Goal: Transaction & Acquisition: Subscribe to service/newsletter

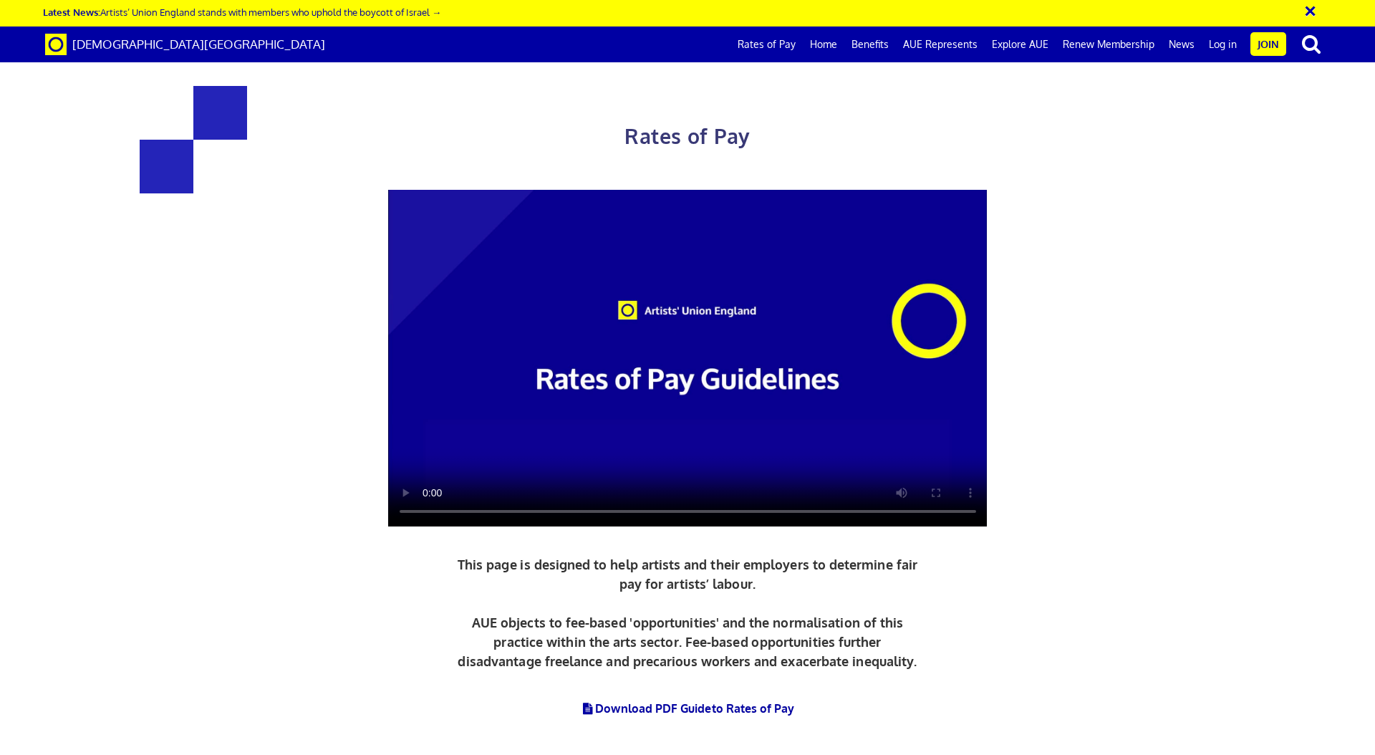
scroll to position [0, 22]
click at [870, 42] on link "Benefits" at bounding box center [871, 45] width 52 height 36
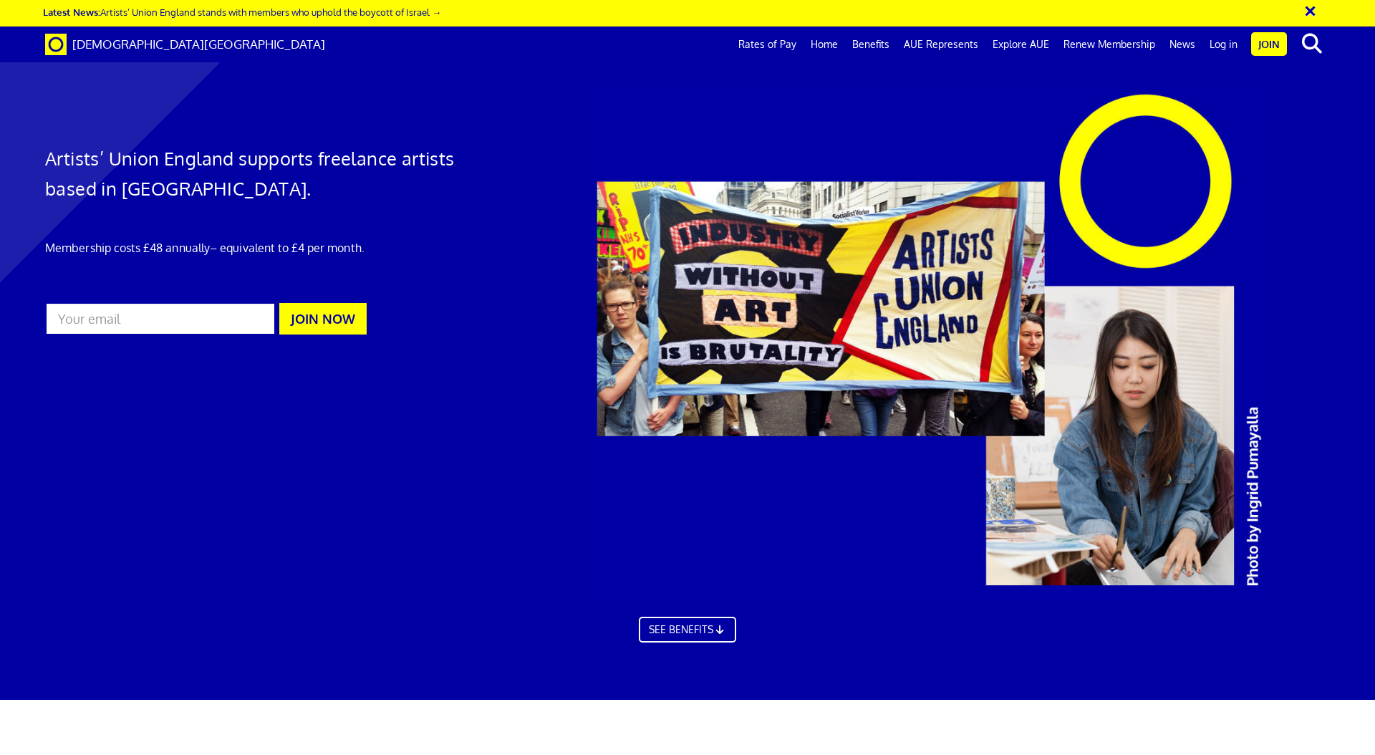
scroll to position [1358, 0]
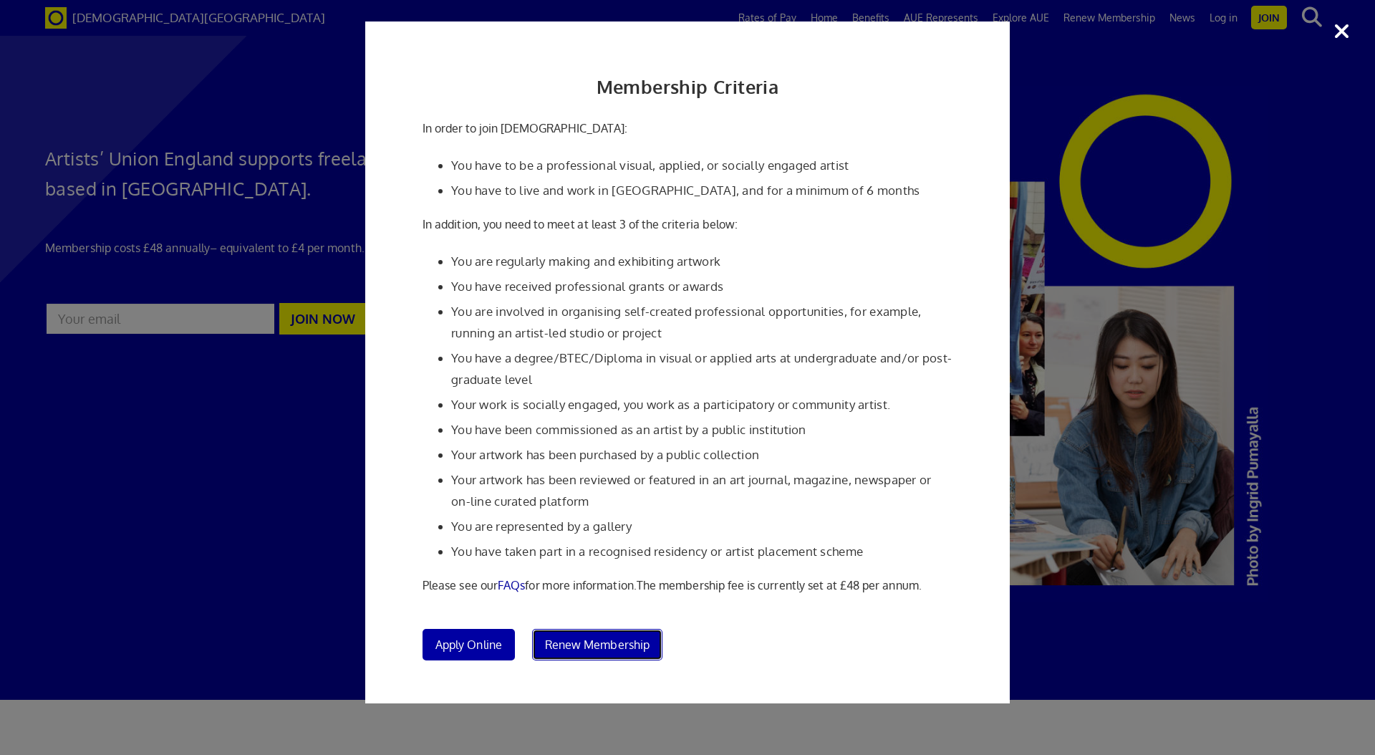
click at [608, 638] on span "Renew Membership" at bounding box center [597, 645] width 105 height 14
drag, startPoint x: 489, startPoint y: 650, endPoint x: 504, endPoint y: 650, distance: 15.0
click at [490, 649] on span "Apply Online" at bounding box center [469, 645] width 67 height 14
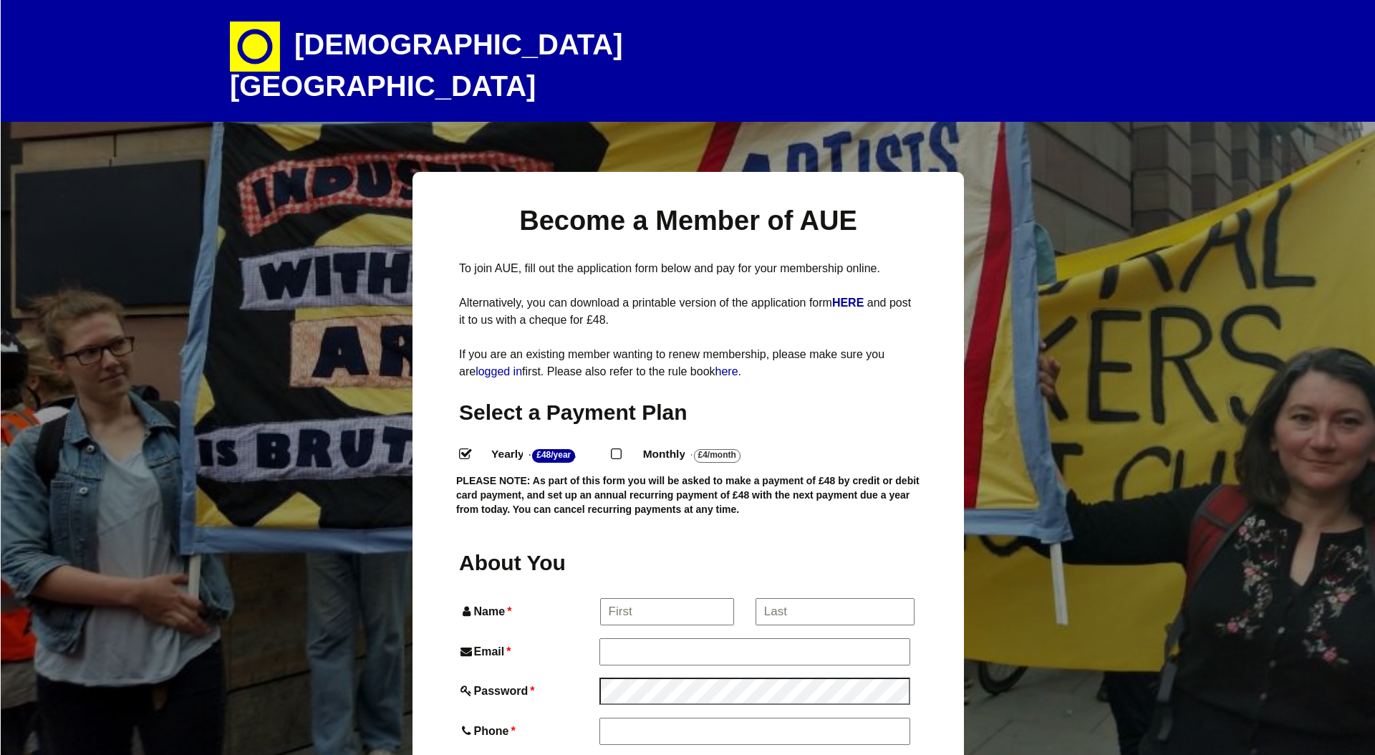
select select
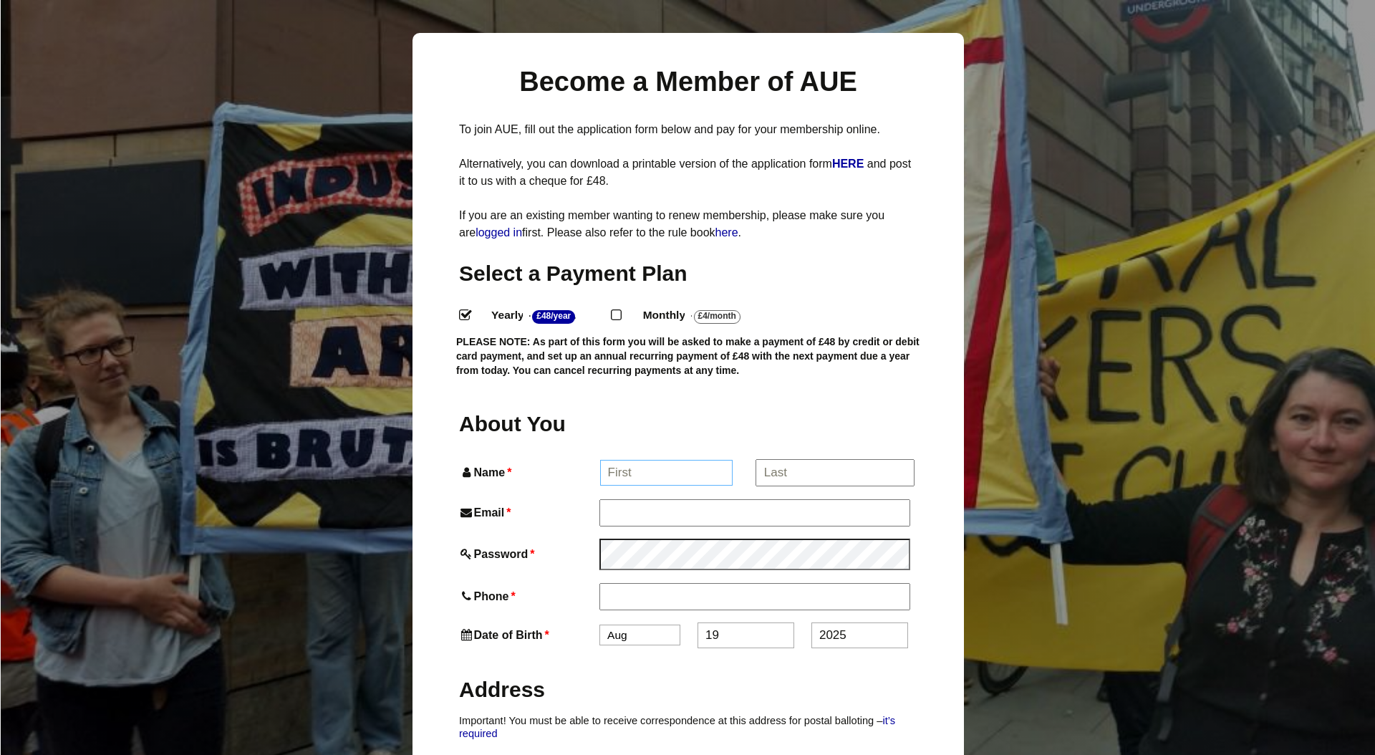
drag, startPoint x: 623, startPoint y: 532, endPoint x: 633, endPoint y: 537, distance: 10.3
click at [623, 486] on input "Name *" at bounding box center [666, 473] width 133 height 26
type input "Elif"
type input "Elif Gurbuz"
type input "07835290305"
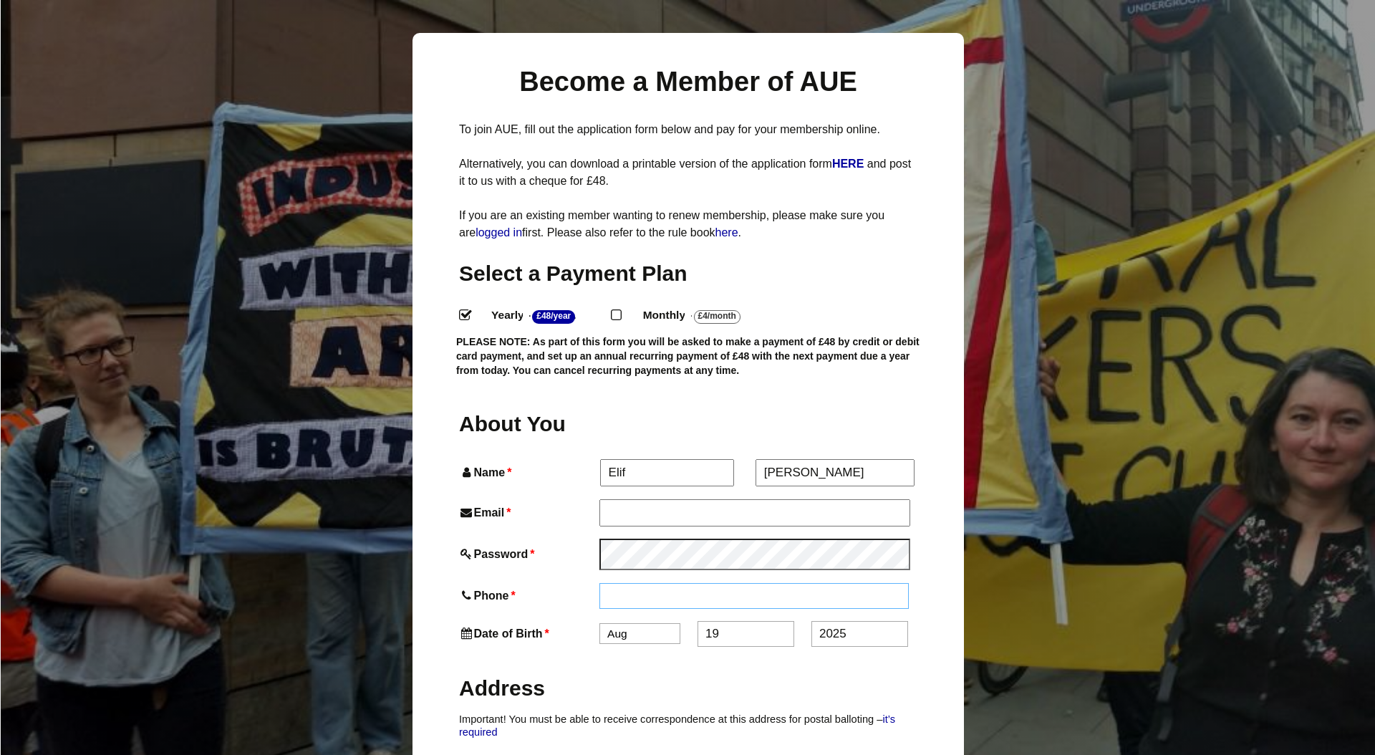
type input "Flat 2"
type input "135 Rendlesham Road"
type input "London"
type input "E5 8PA"
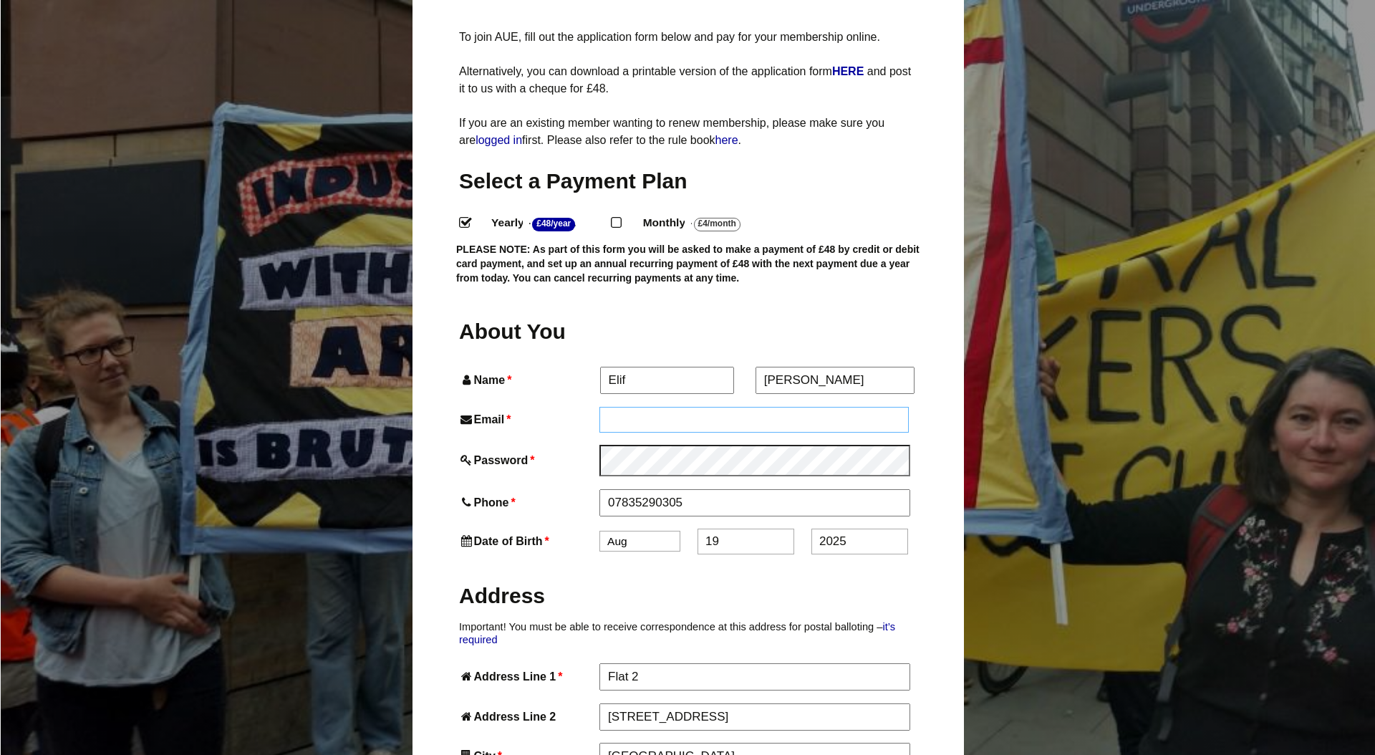
click at [656, 433] on input "Email *" at bounding box center [754, 420] width 309 height 26
click at [681, 432] on input "Email *" at bounding box center [754, 419] width 309 height 26
type input "elifekingurbuz@gmail.com"
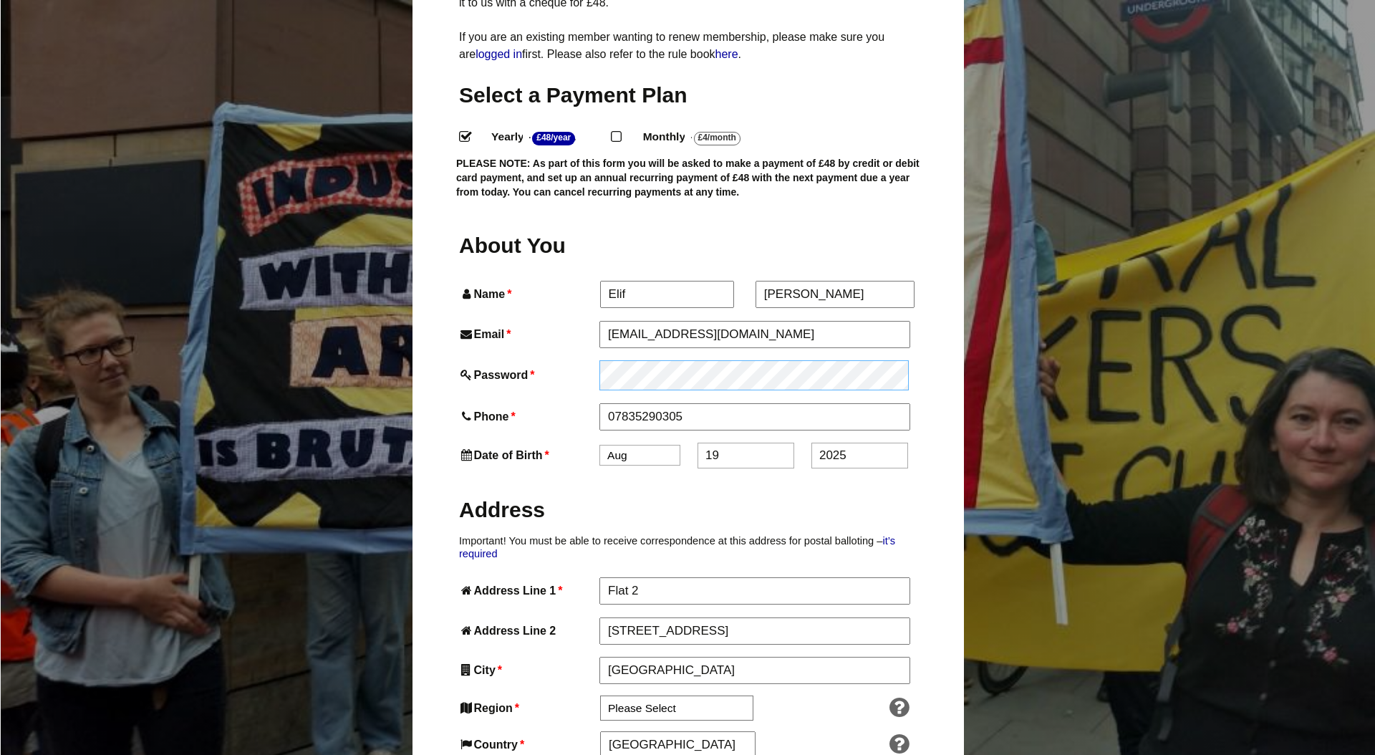
scroll to position [347, 0]
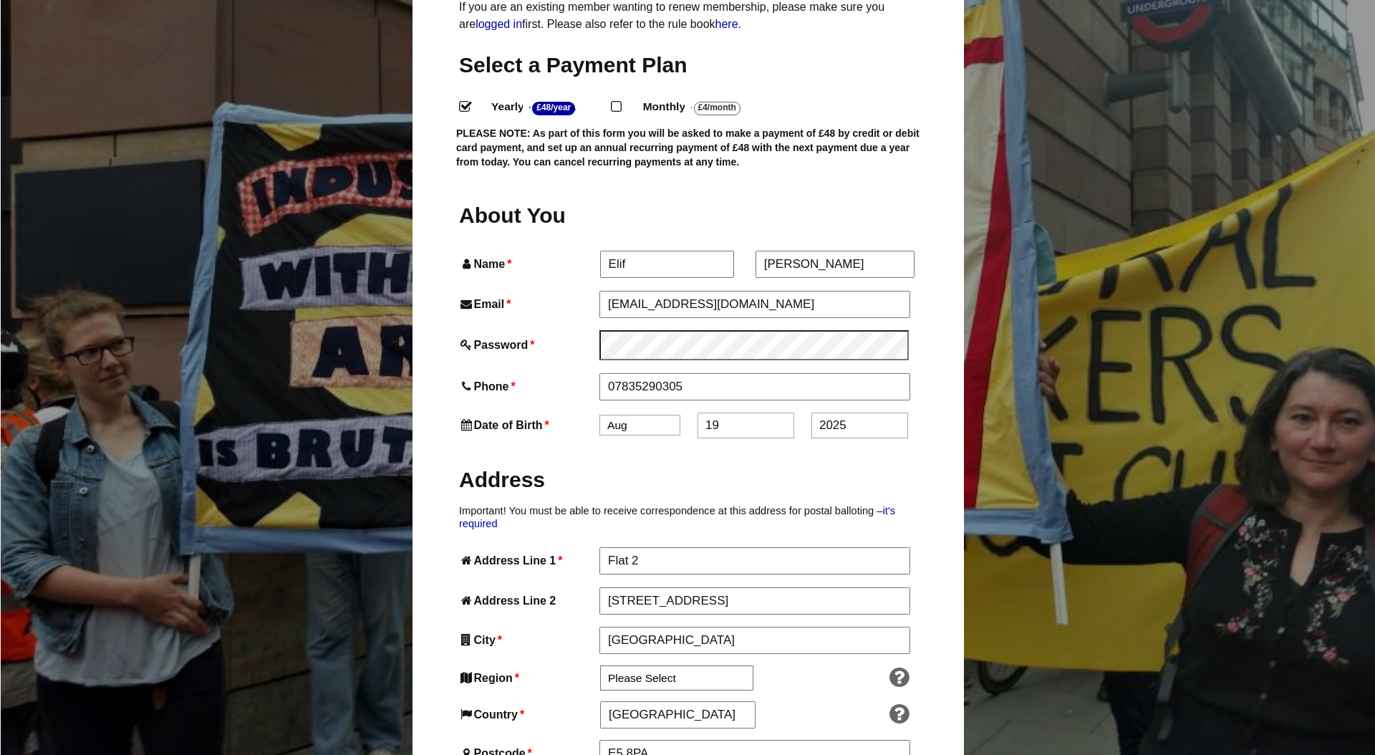
click at [623, 436] on select "Jan Feb Mar Apr May Jun Jul Aug Sep Oct Nov Dec" at bounding box center [640, 425] width 81 height 21
click at [600, 437] on select "Jan Feb Mar Apr May Jun Jul Aug Sep Oct Nov Dec" at bounding box center [640, 426] width 81 height 21
click at [636, 437] on select "Jan Feb Mar Apr May Jun Jul Aug Sep Oct Nov Dec" at bounding box center [640, 426] width 81 height 21
select select "10"
click at [600, 437] on select "Jan Feb Mar Apr May Jun Jul Aug Sep Oct Nov Dec" at bounding box center [640, 426] width 81 height 21
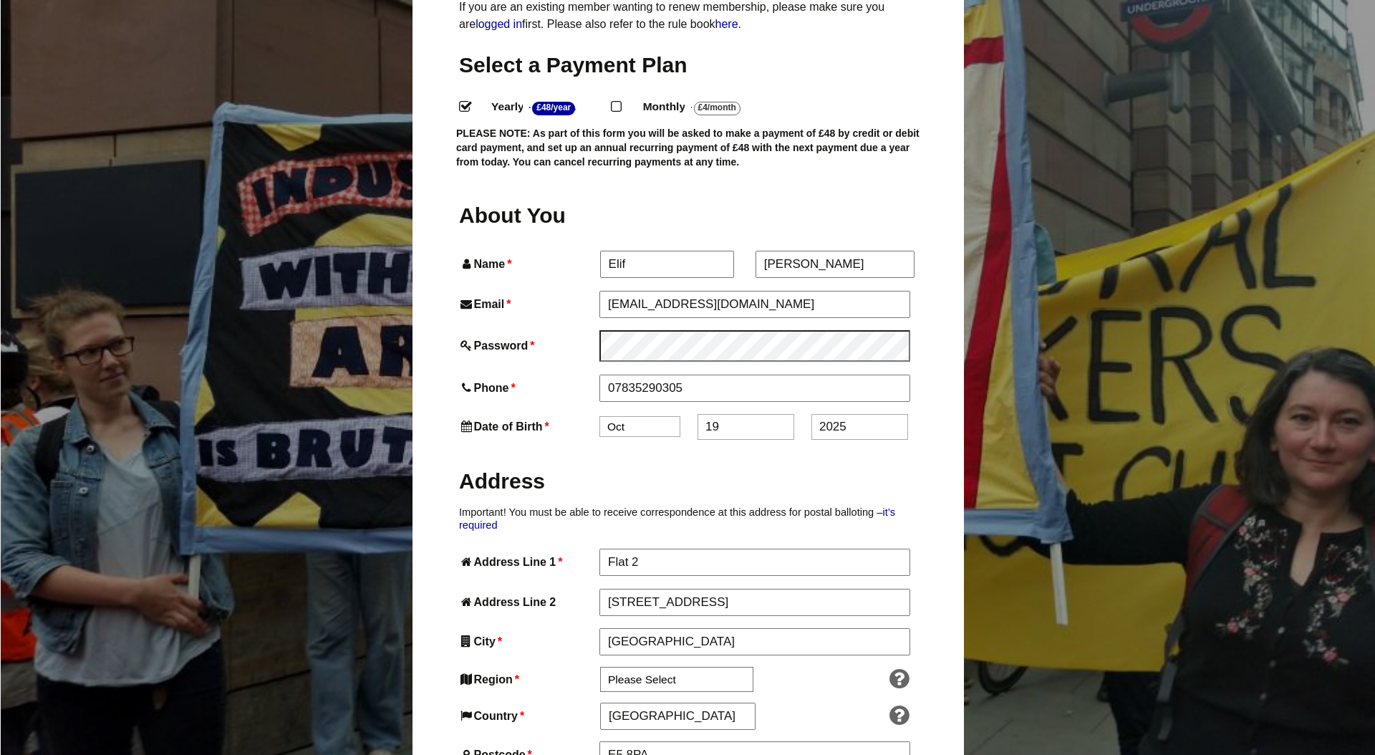
click at [735, 440] on input "19" at bounding box center [746, 427] width 97 height 26
type input "22"
click at [850, 440] on input "2025" at bounding box center [860, 427] width 97 height 26
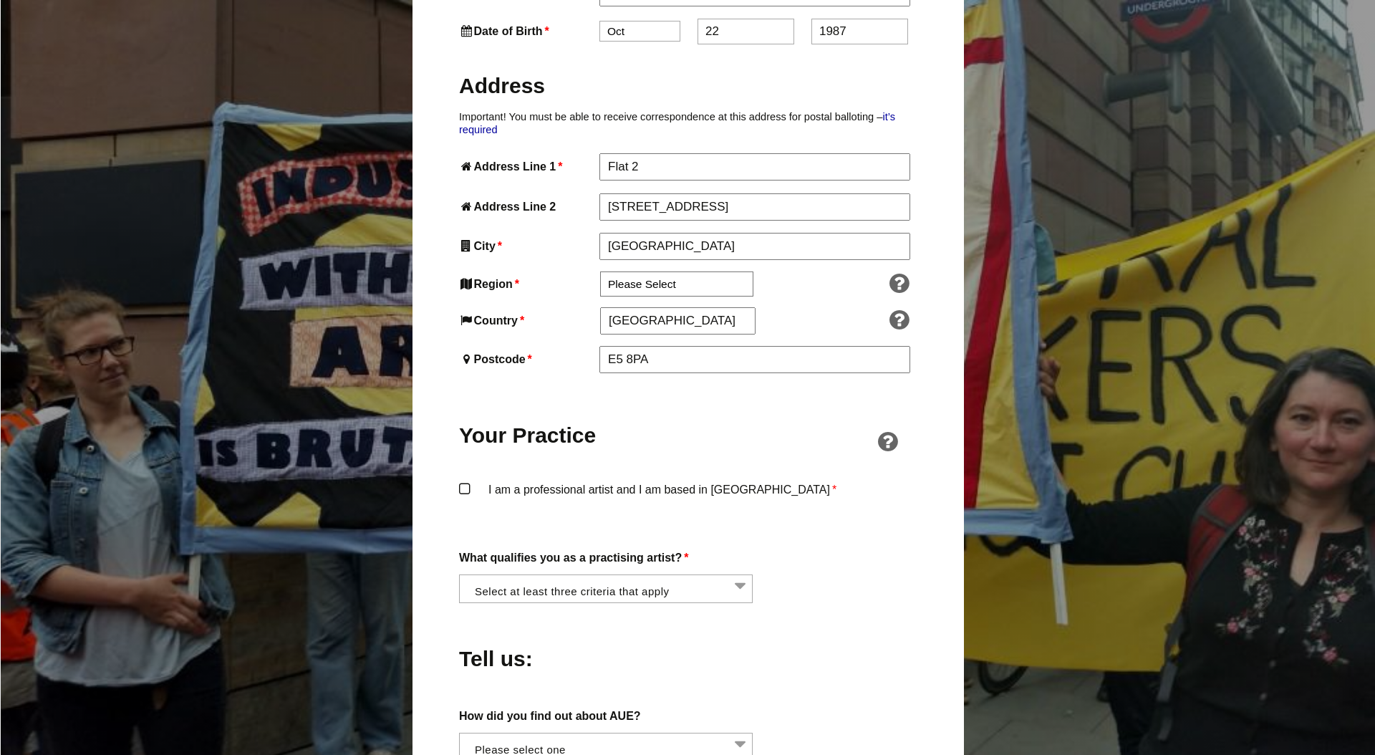
scroll to position [767, 0]
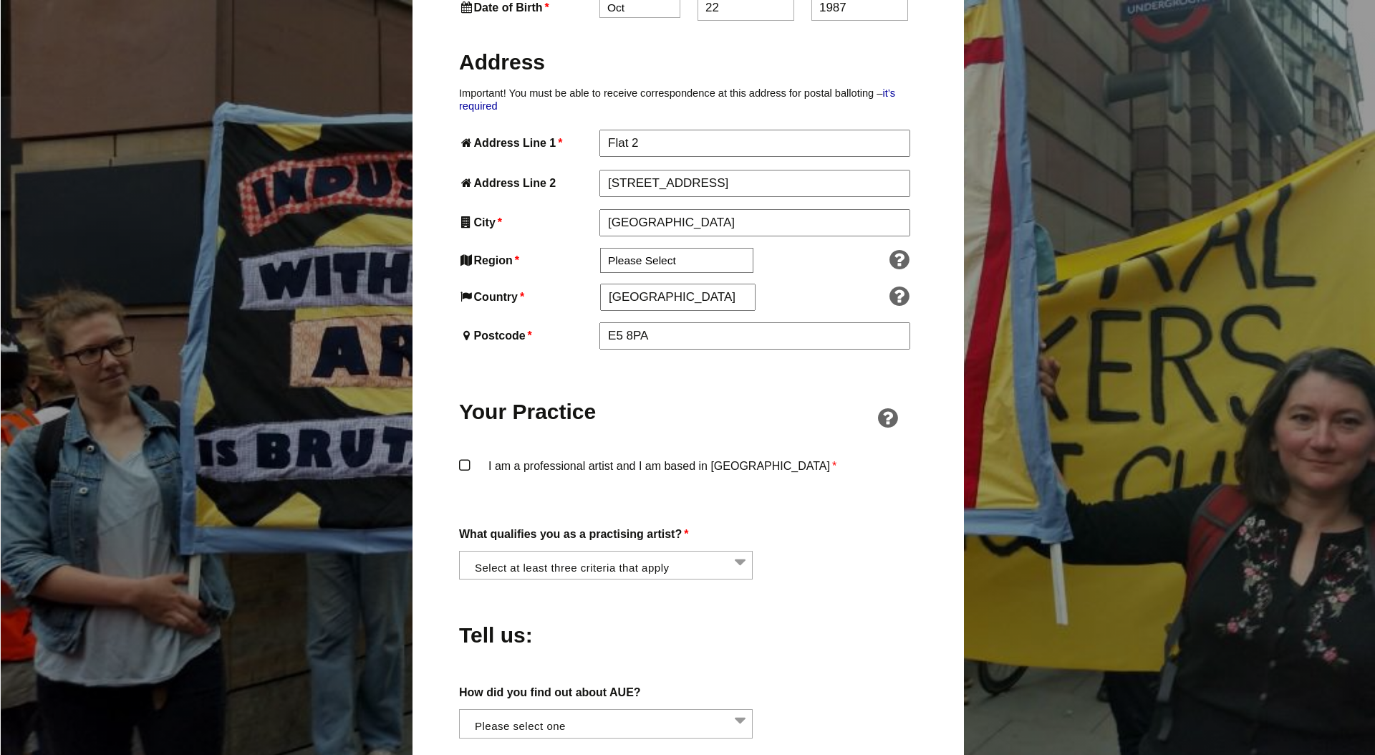
type input "1987"
click at [467, 499] on label "I am a professional artist and I am based in England *" at bounding box center [688, 477] width 458 height 43
click at [0, 0] on input "I am a professional artist and I am based in England *" at bounding box center [0, 0] width 0 height 0
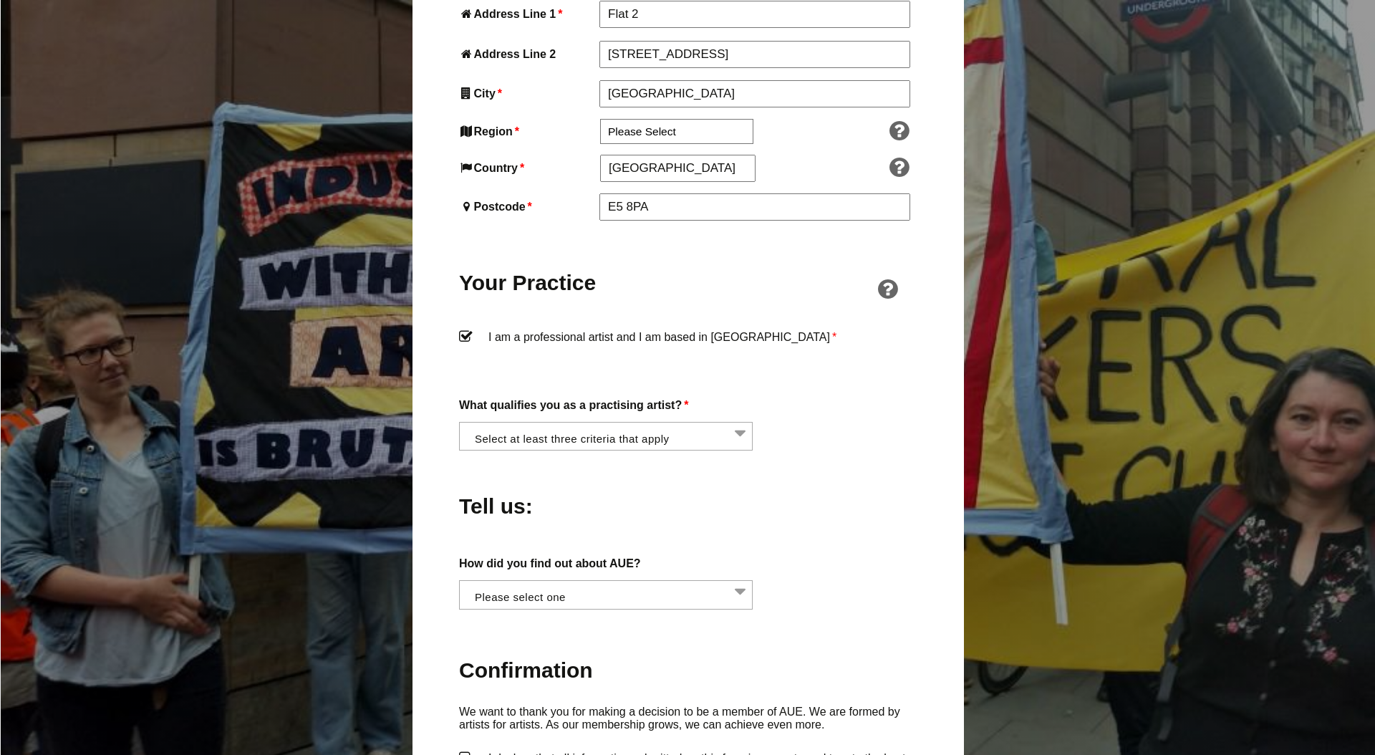
scroll to position [946, 0]
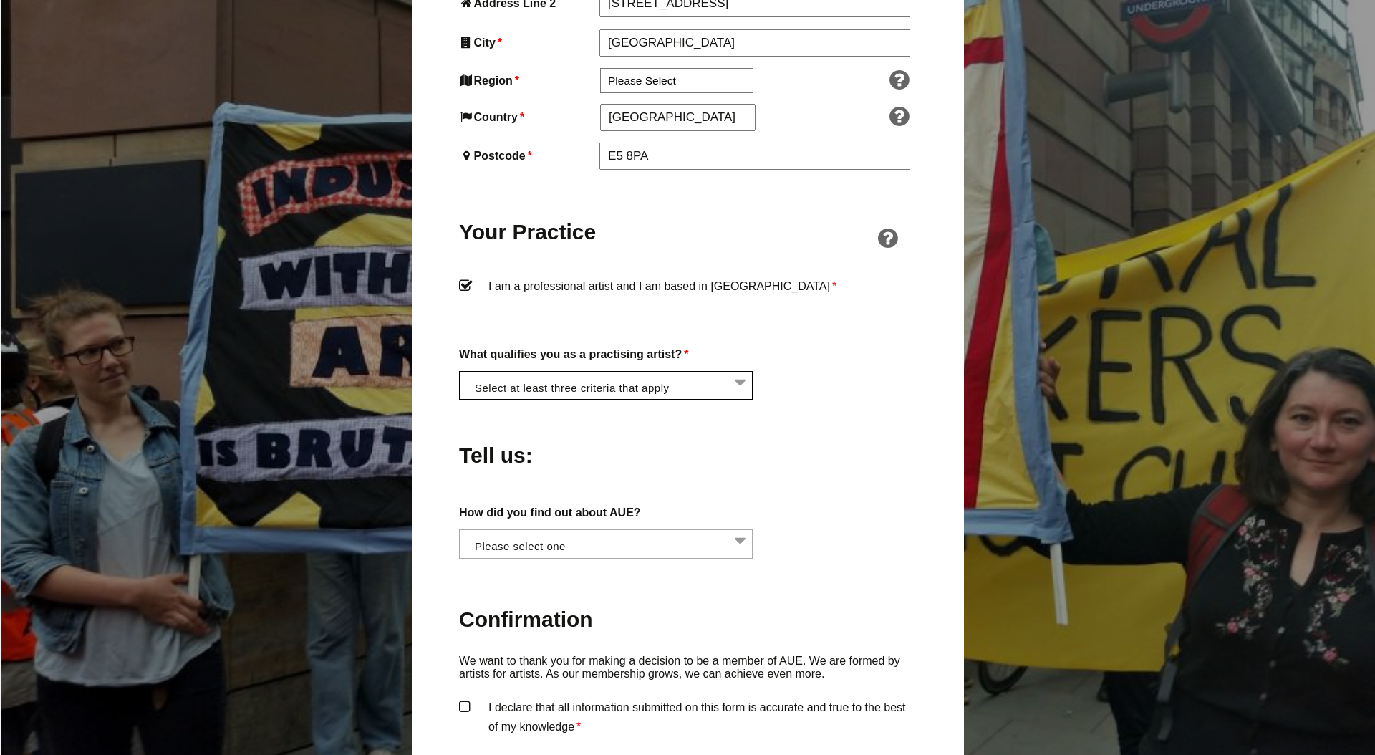
click at [642, 396] on li at bounding box center [611, 384] width 294 height 24
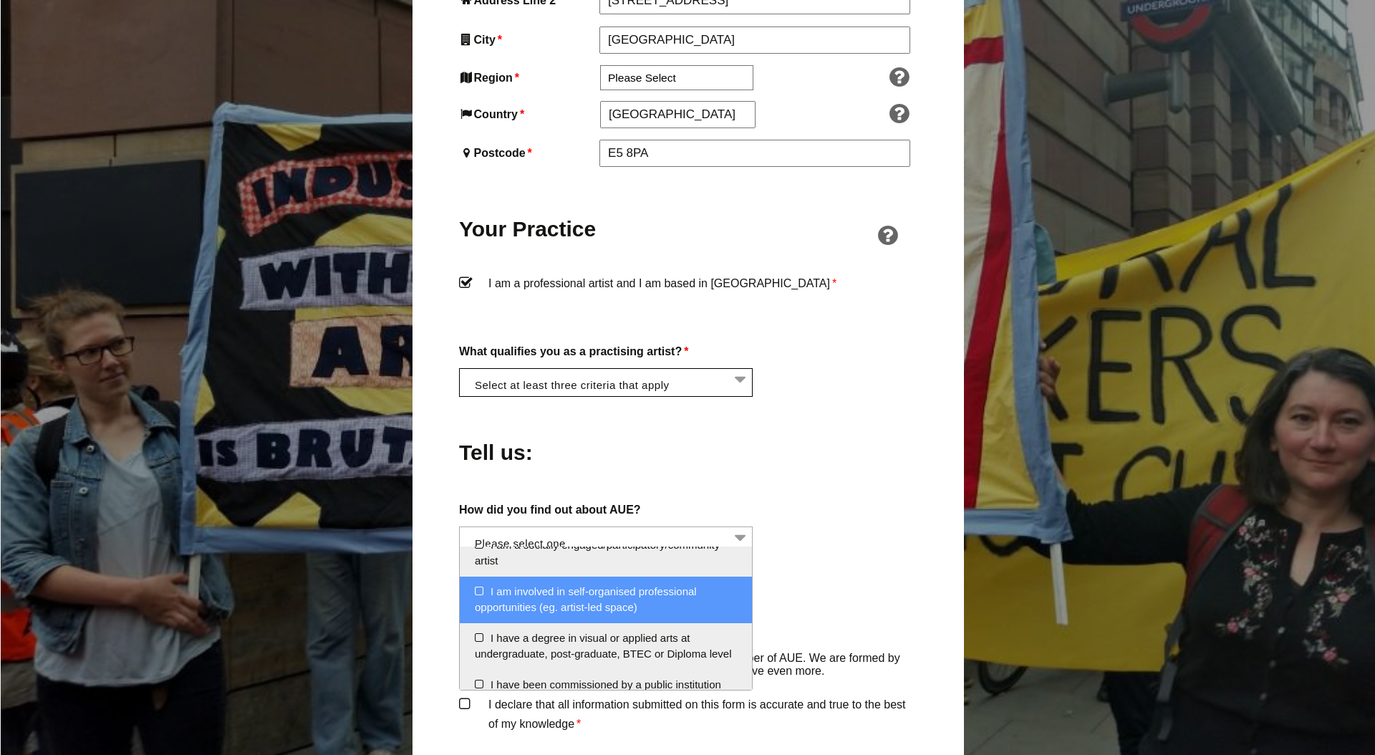
scroll to position [79, 0]
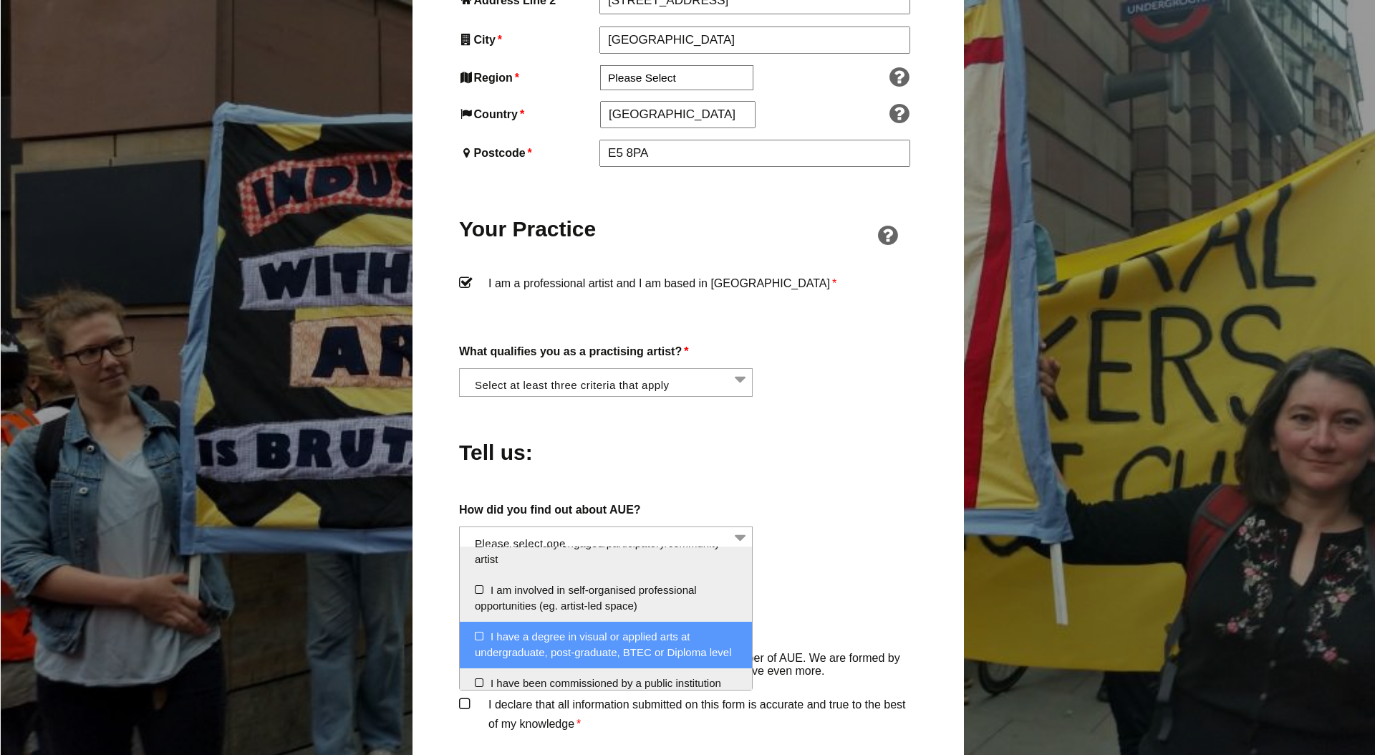
click at [478, 638] on li "I have a degree in visual or applied arts at undergraduate, post-graduate, BTEC…" at bounding box center [606, 645] width 292 height 47
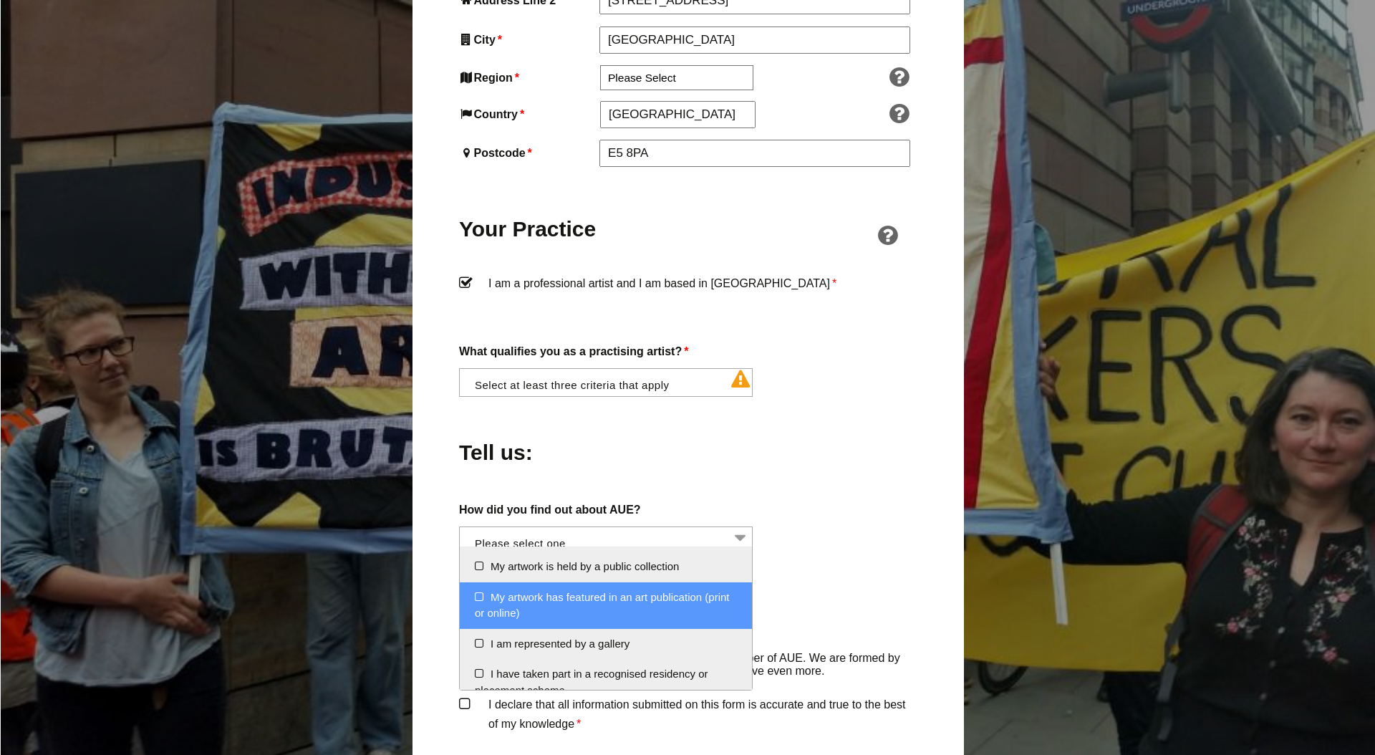
scroll to position [229, 0]
click at [479, 595] on li "My artwork has featured in an art publication (print or online)" at bounding box center [606, 603] width 292 height 47
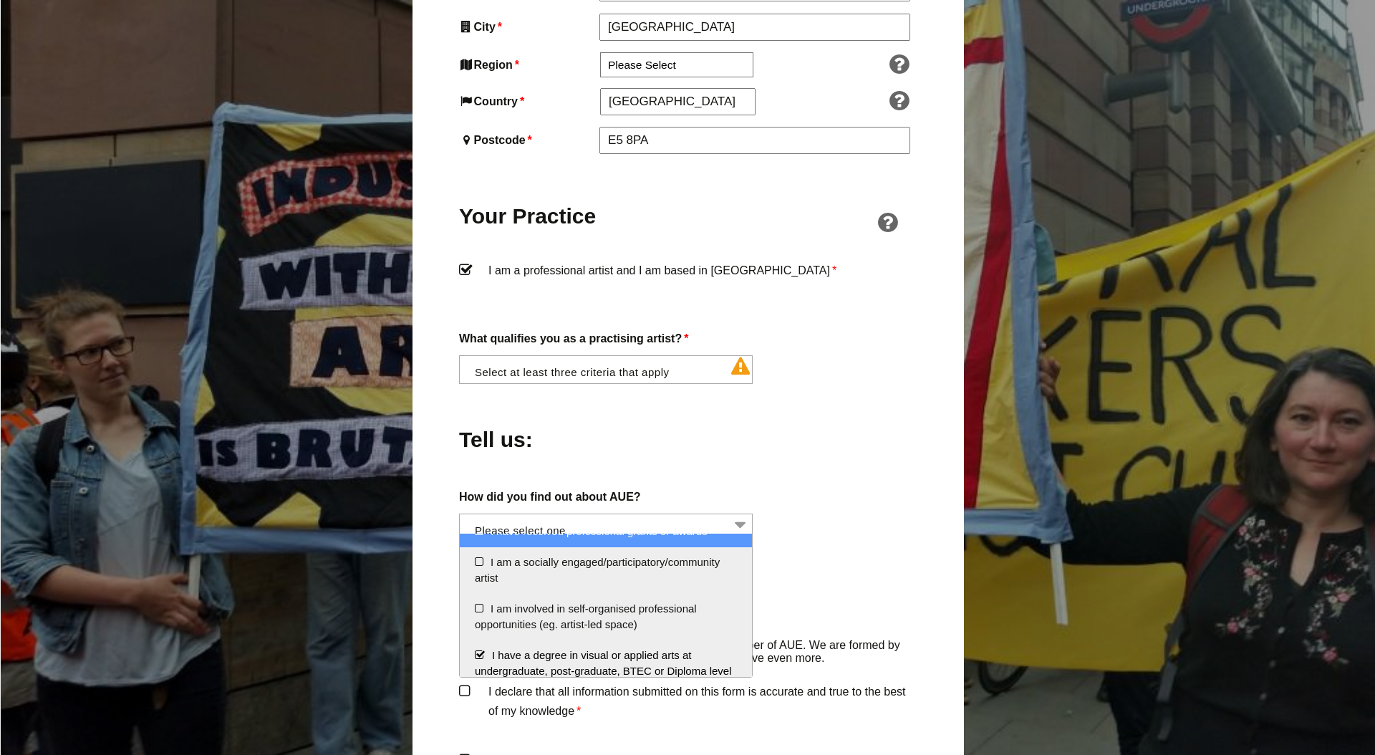
scroll to position [50, 0]
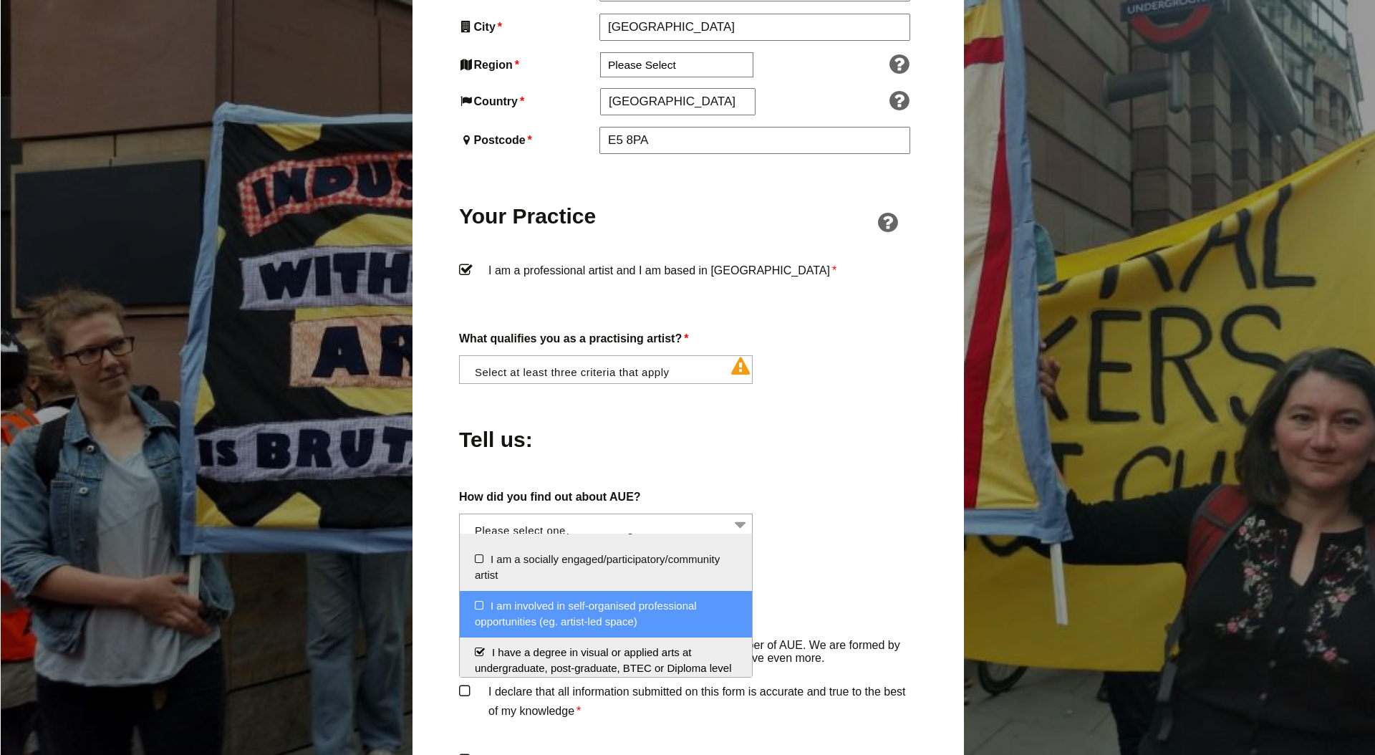
drag, startPoint x: 479, startPoint y: 604, endPoint x: 555, endPoint y: 612, distance: 77.1
click at [479, 605] on li "I am involved in self-organised professional opportunities (eg. artist-led spac…" at bounding box center [606, 614] width 292 height 47
select select "involved_organising_self_created_opportunities"
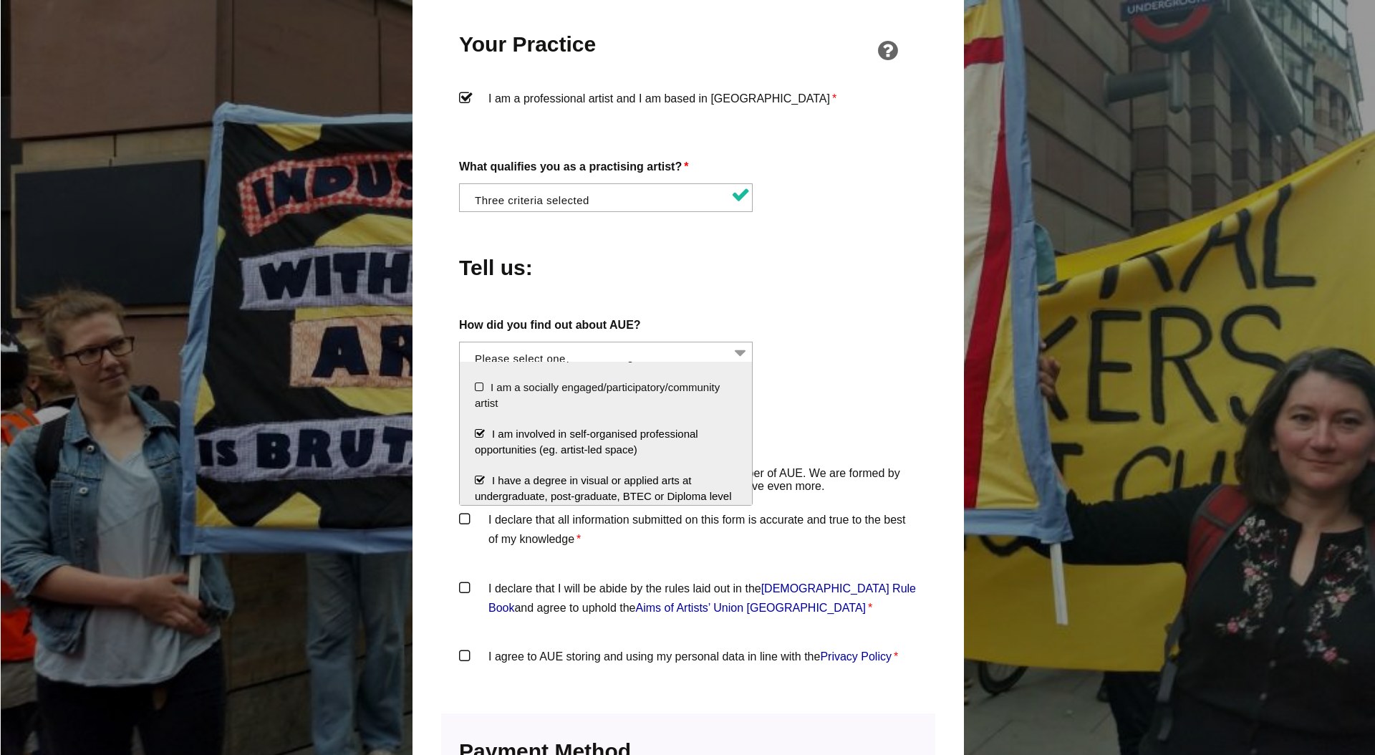
scroll to position [1143, 0]
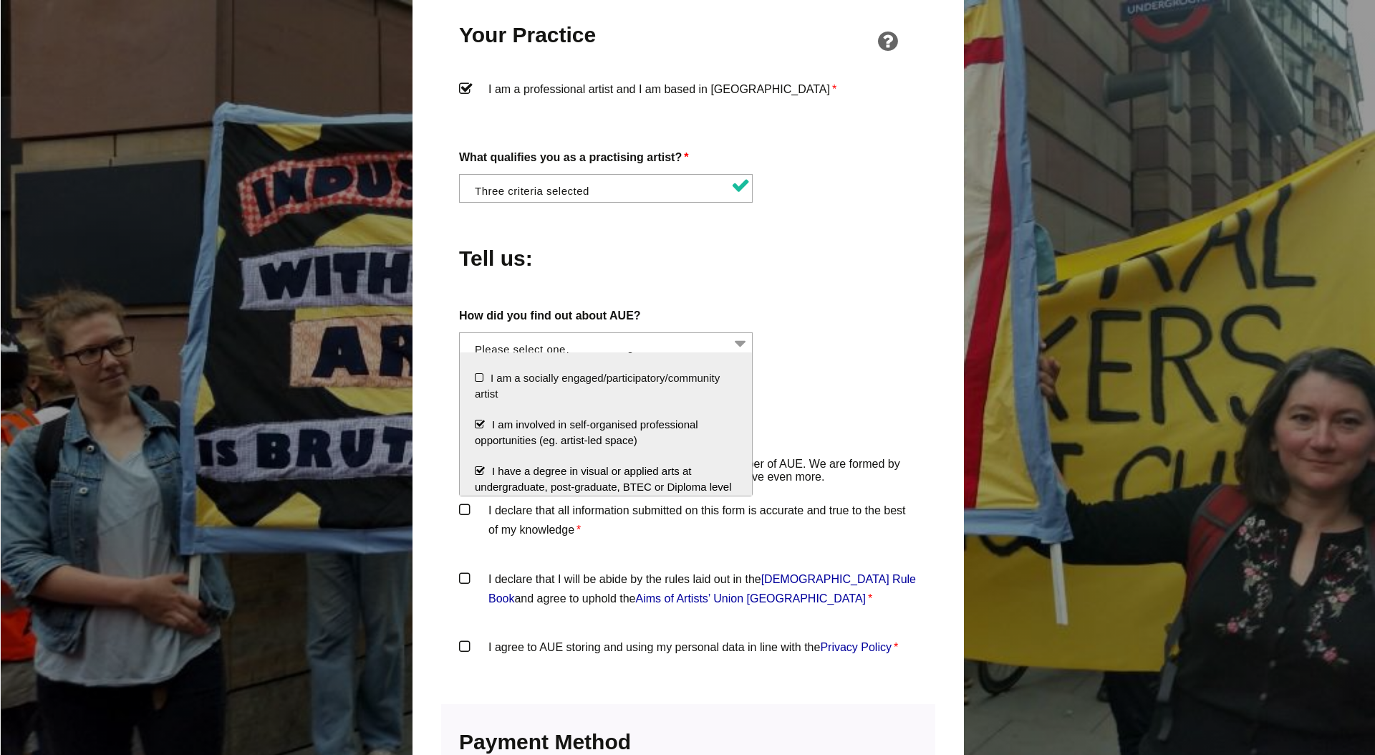
click at [833, 458] on label "Confirmation" at bounding box center [688, 423] width 458 height 67
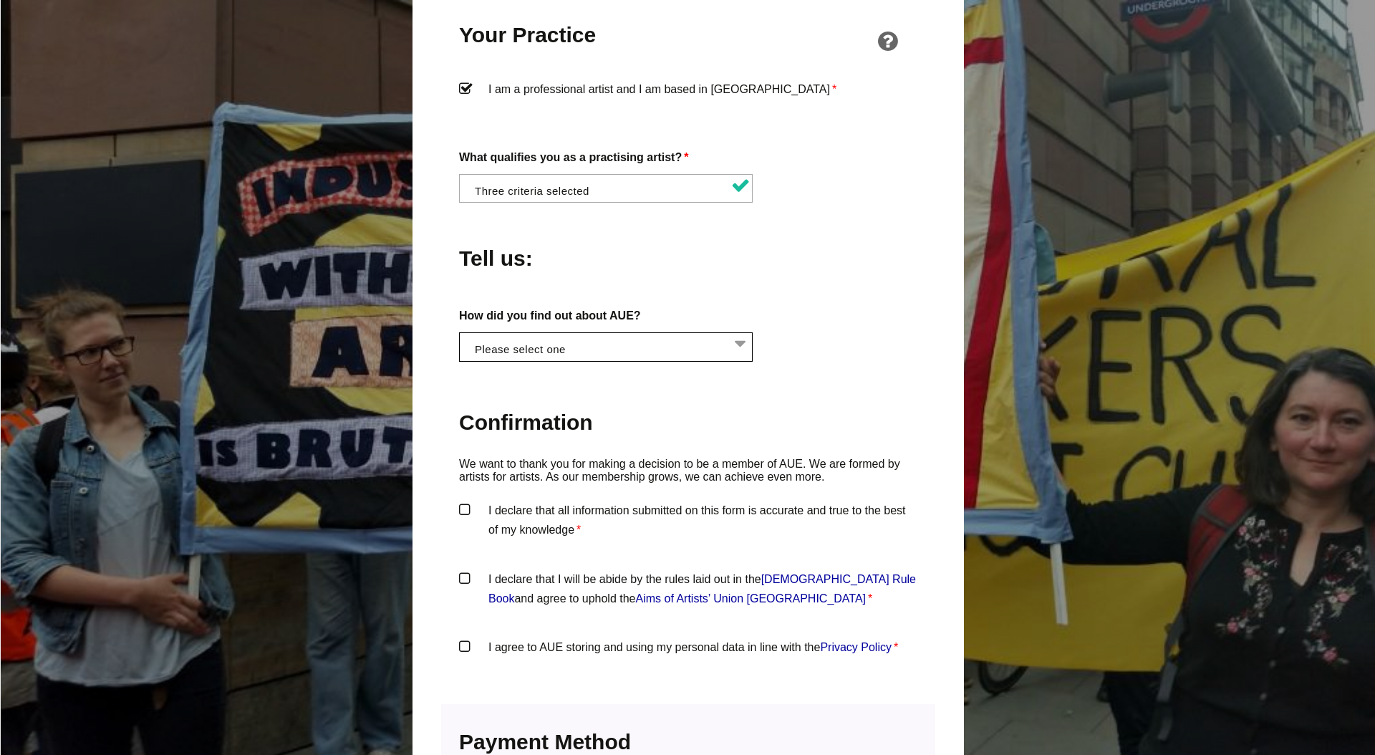
scroll to position [0, 1]
click at [586, 357] on li at bounding box center [610, 345] width 294 height 24
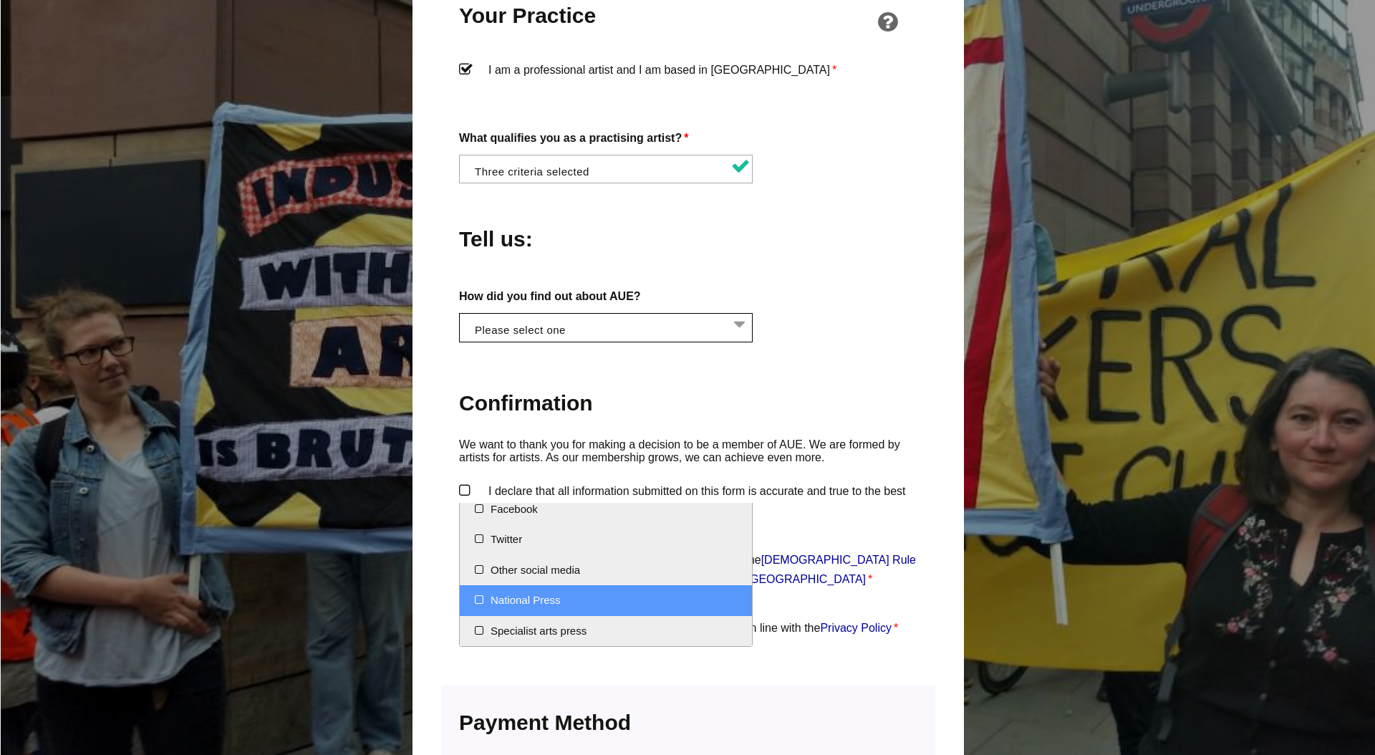
scroll to position [0, 0]
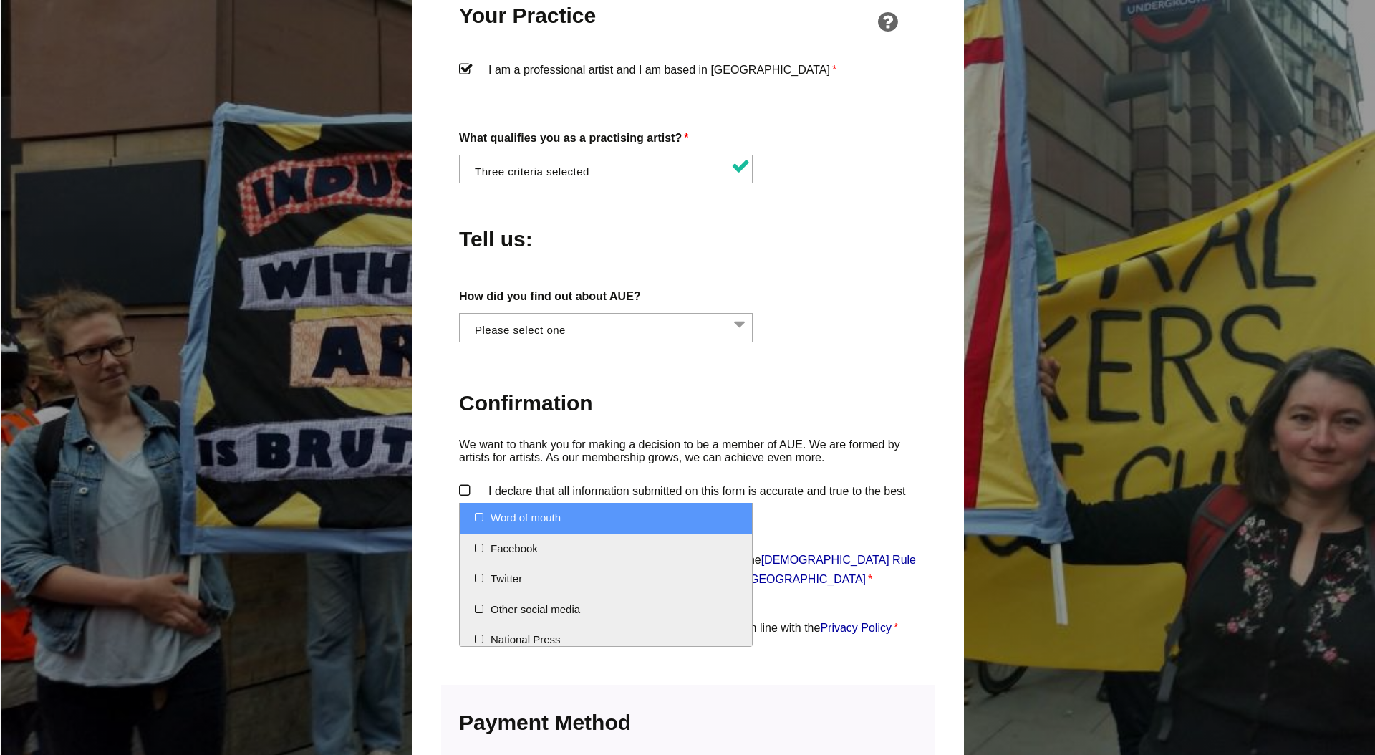
select select "Word of mouth"
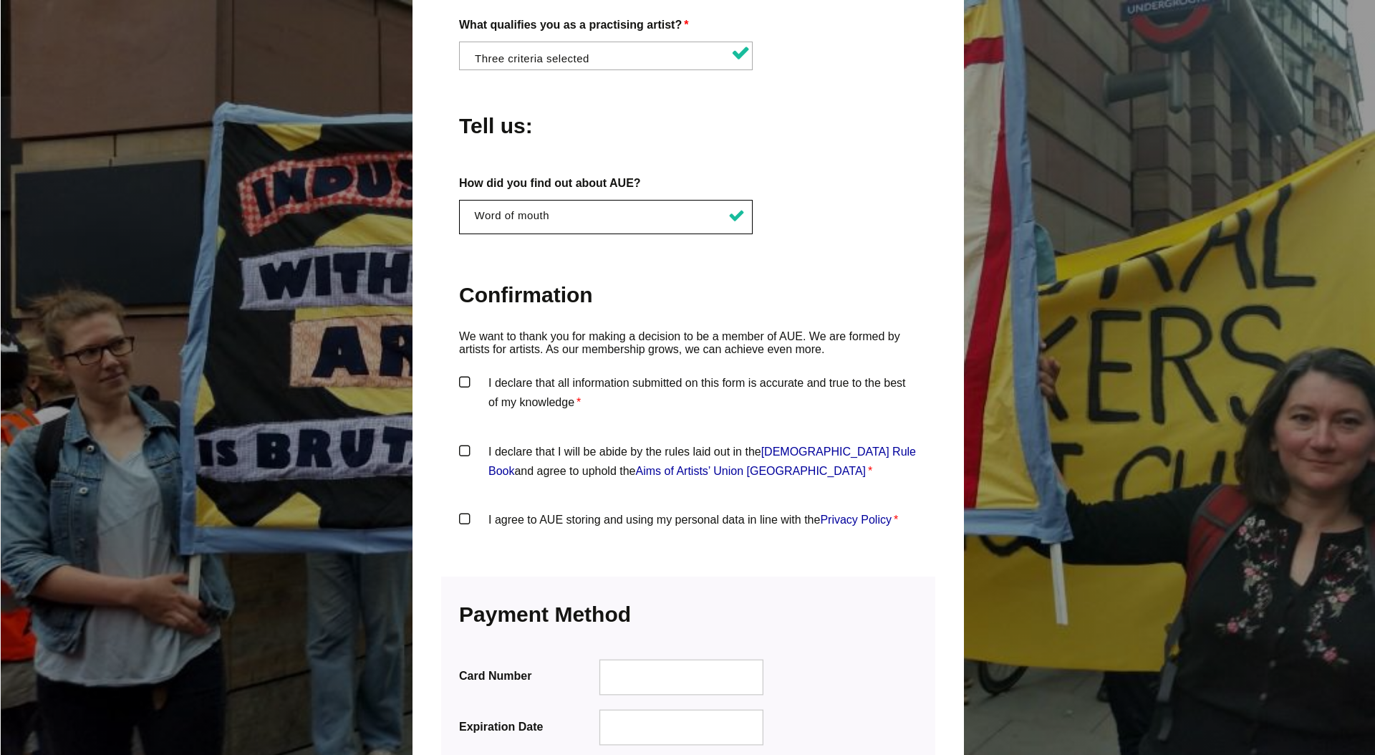
scroll to position [1381, 0]
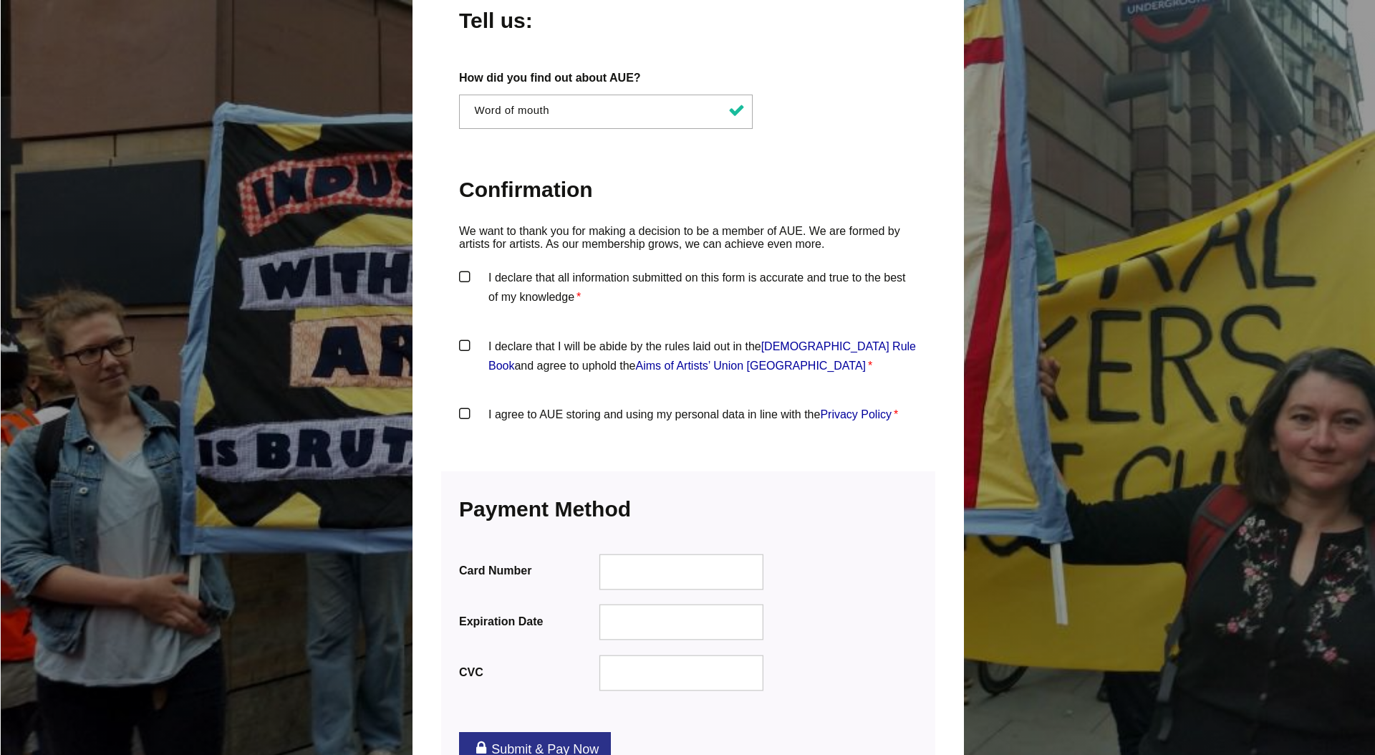
click at [467, 311] on label "I declare that all information submitted on this form is accurate and true to t…" at bounding box center [688, 289] width 458 height 43
click at [0, 0] on input "I declare that all information submitted on this form is accurate and true to t…" at bounding box center [0, 0] width 0 height 0
drag, startPoint x: 468, startPoint y: 522, endPoint x: 464, endPoint y: 542, distance: 20.4
click at [469, 380] on label "I declare that I will be abide by the rules laid out in the Artists' Union Engl…" at bounding box center [688, 358] width 458 height 43
click at [0, 0] on input "I declare that I will be abide by the rules laid out in the Artists' Union Engl…" at bounding box center [0, 0] width 0 height 0
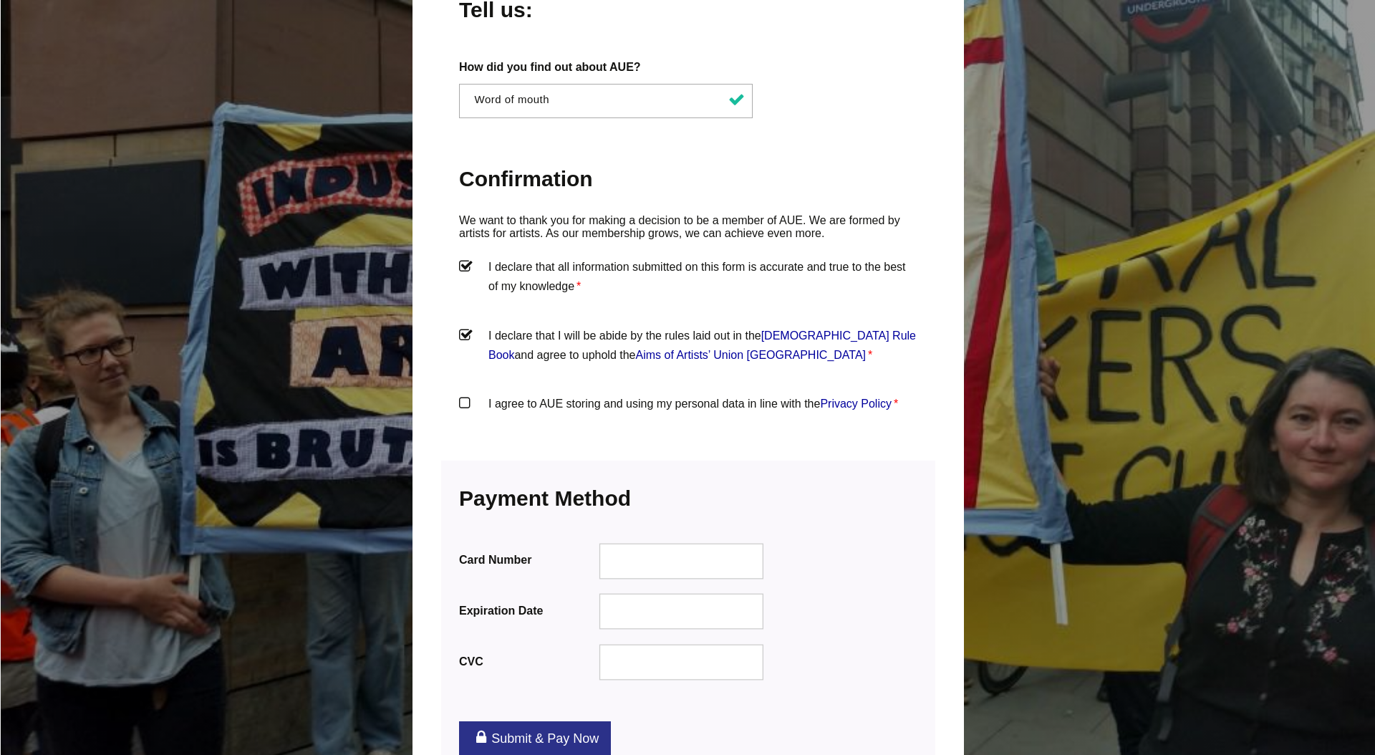
click at [471, 437] on label "I agree to AUE storing and using my personal data in line with the Privacy Poli…" at bounding box center [688, 415] width 458 height 43
click at [0, 0] on input "I agree to AUE storing and using my personal data in line with the Privacy Poli…" at bounding box center [0, 0] width 0 height 0
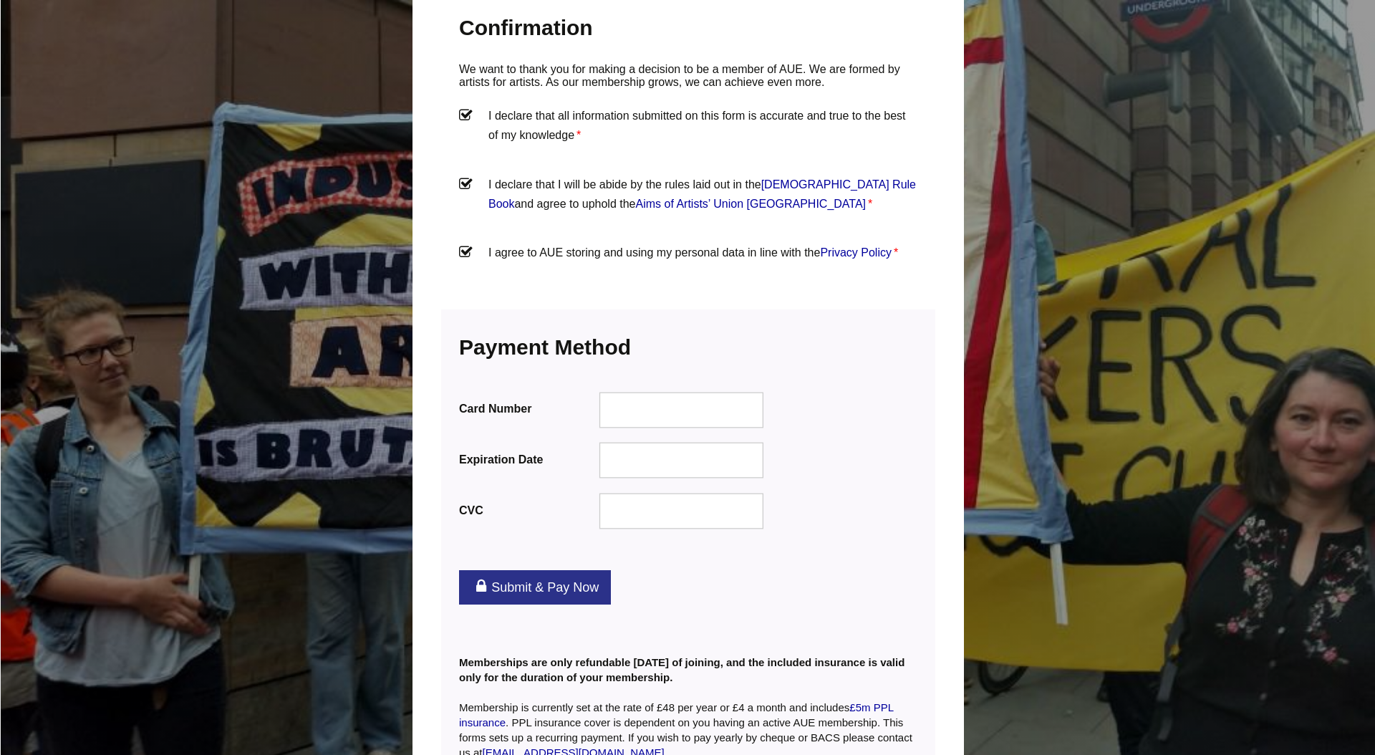
scroll to position [1637, 0]
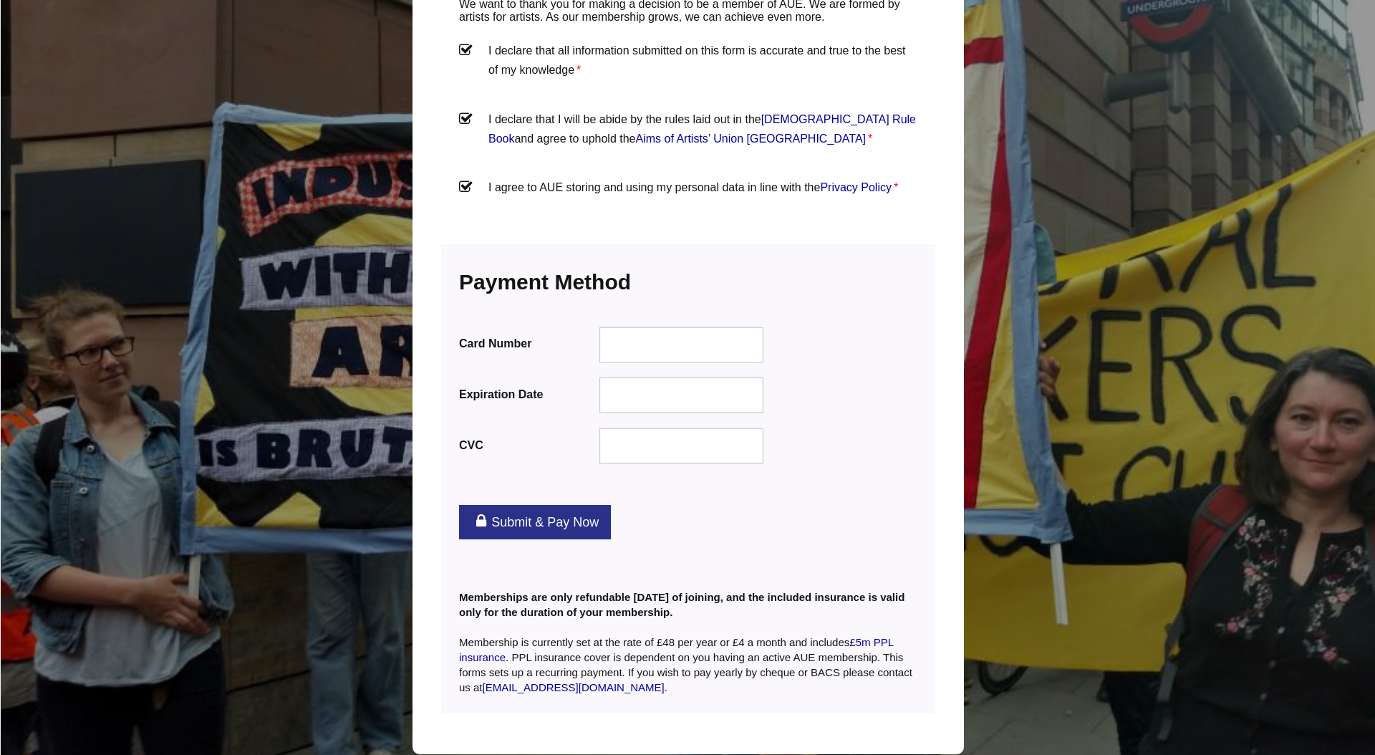
drag, startPoint x: 644, startPoint y: 445, endPoint x: 649, endPoint y: 454, distance: 10.6
click at [644, 445] on div "Payment Information We accept all major credit cards Card Number Expiration Dat…" at bounding box center [688, 372] width 494 height 256
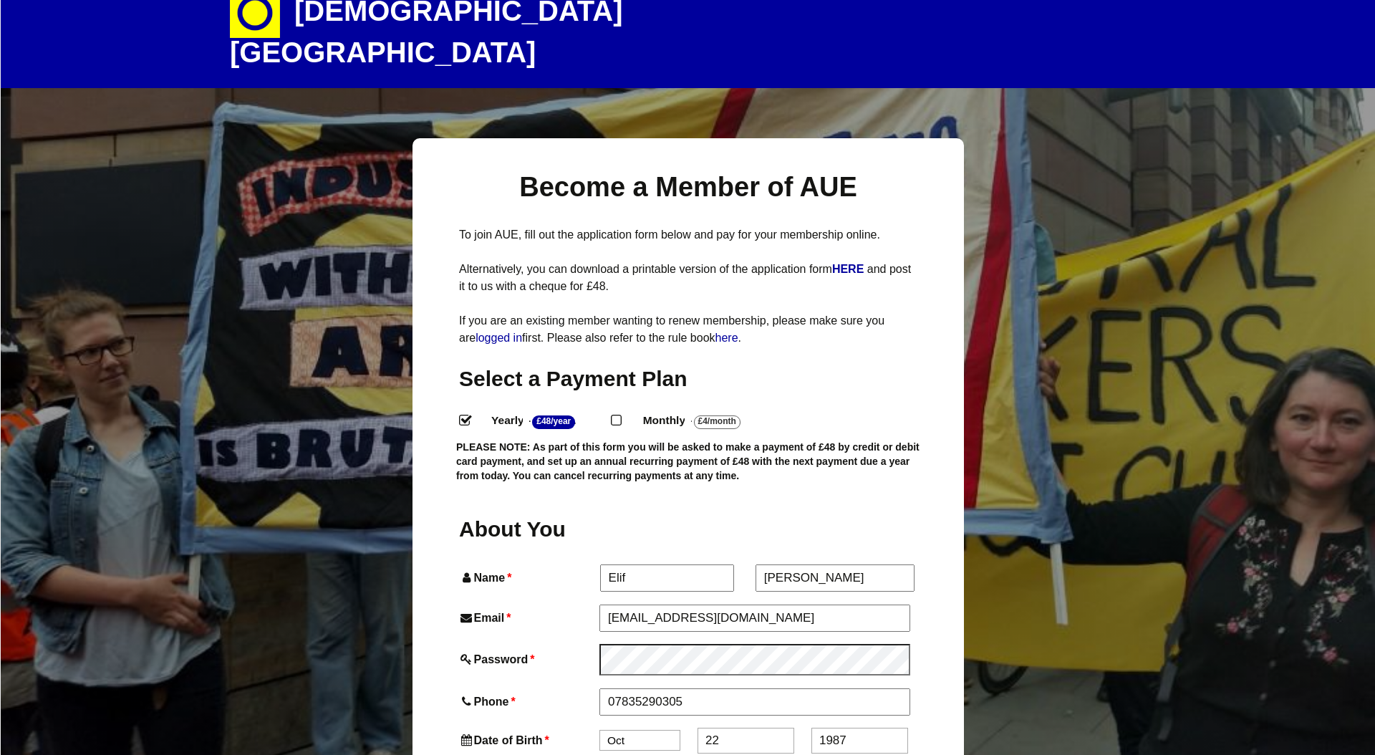
scroll to position [33, 0]
click at [620, 425] on input "Monthly - £4/Month ." at bounding box center [615, 420] width 9 height 9
radio input "true"
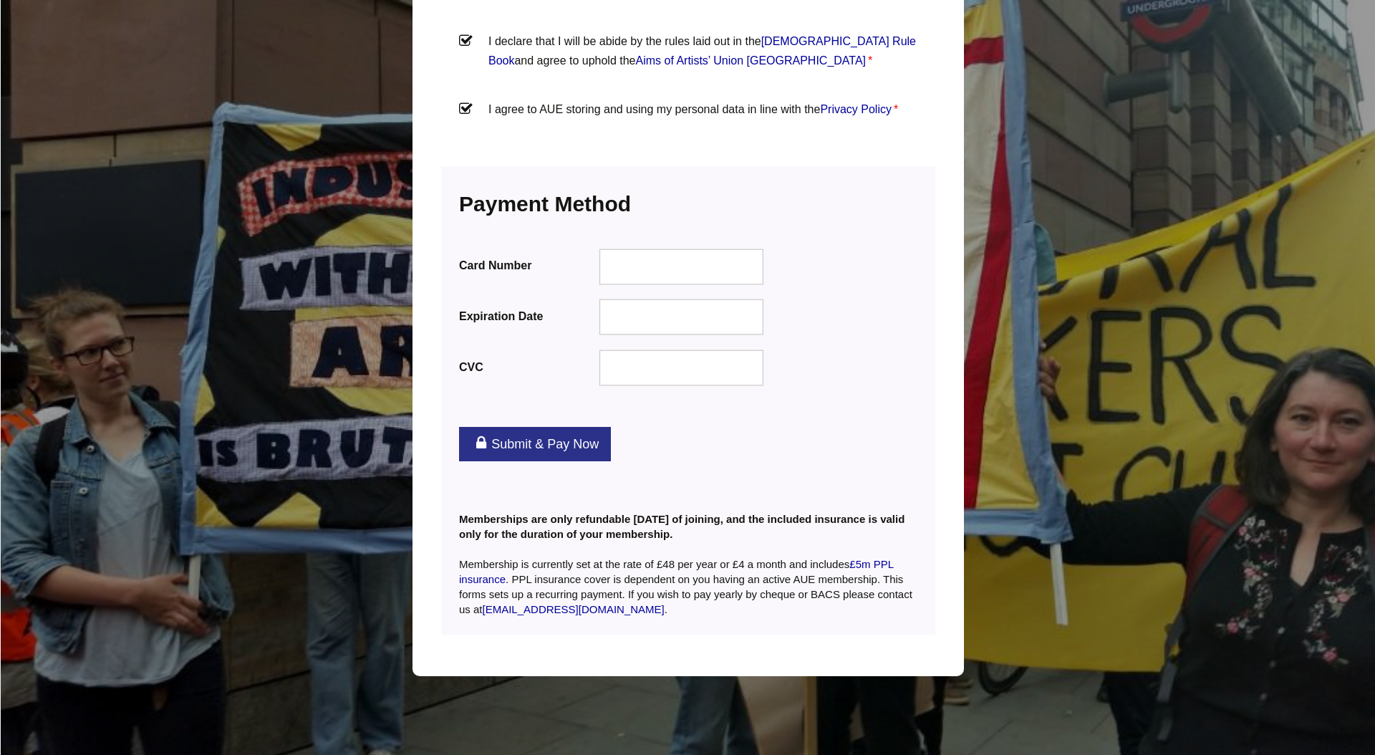
scroll to position [1802, 0]
